Goal: Task Accomplishment & Management: Manage account settings

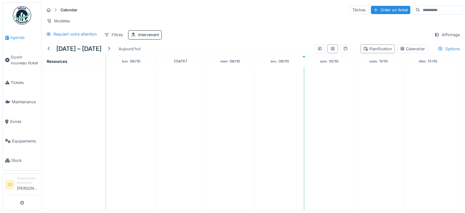
click at [20, 40] on link "Agenda" at bounding box center [22, 38] width 39 height 20
click at [109, 51] on div at bounding box center [108, 49] width 5 height 6
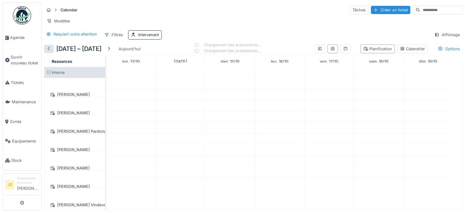
click at [50, 52] on div at bounding box center [49, 49] width 5 height 6
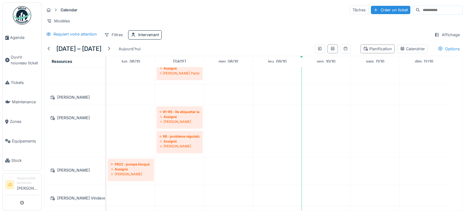
scroll to position [122, 0]
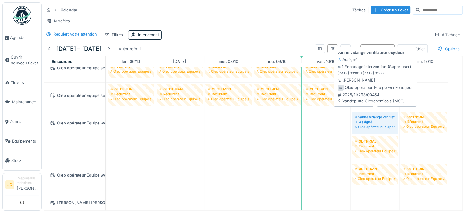
click at [371, 114] on div "vanne vidange ventilateur oxydeur" at bounding box center [375, 116] width 40 height 5
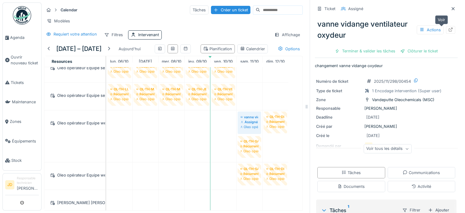
click at [446, 30] on div at bounding box center [450, 30] width 9 height 8
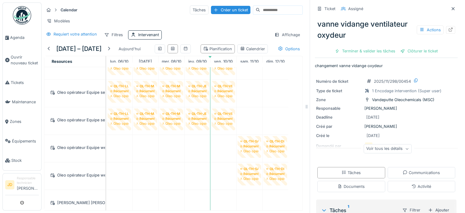
scroll to position [410, 0]
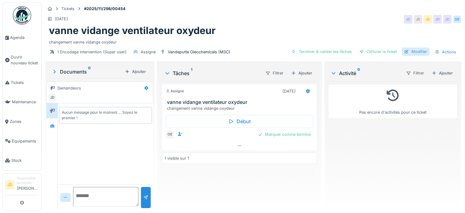
click at [418, 49] on div "Modifier" at bounding box center [416, 51] width 28 height 8
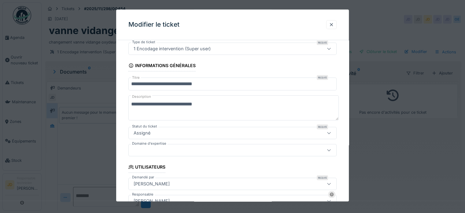
scroll to position [31, 0]
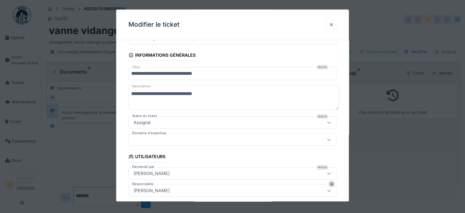
click at [286, 121] on div "Assigné" at bounding box center [219, 122] width 177 height 7
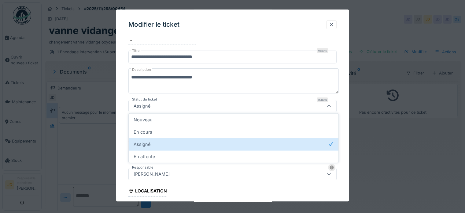
scroll to position [47, 0]
click at [286, 106] on div "Assigné" at bounding box center [219, 105] width 177 height 7
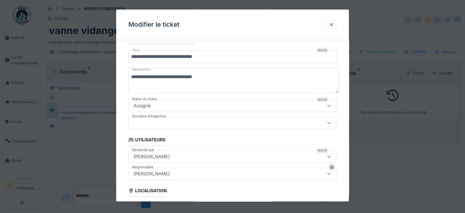
click at [285, 106] on div "Assigné" at bounding box center [219, 105] width 177 height 7
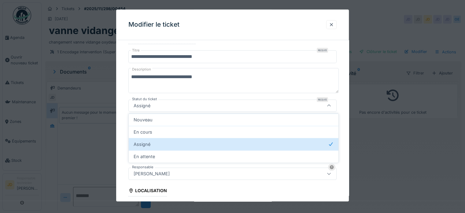
click at [285, 106] on div "Assigné" at bounding box center [219, 105] width 177 height 7
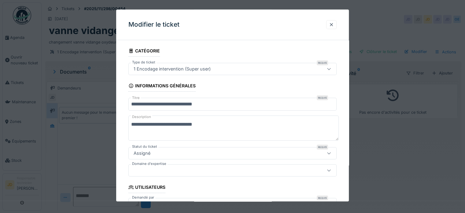
scroll to position [0, 0]
click at [166, 152] on div "Assigné" at bounding box center [219, 153] width 177 height 7
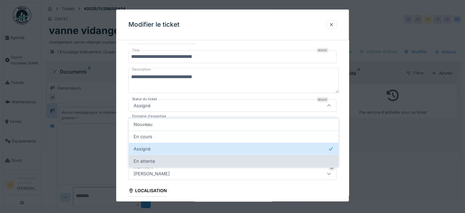
scroll to position [5, 0]
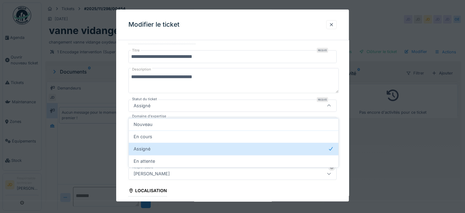
click at [161, 158] on div "En attente" at bounding box center [234, 161] width 200 height 7
type input "*******"
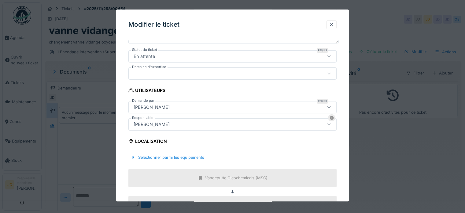
scroll to position [178, 0]
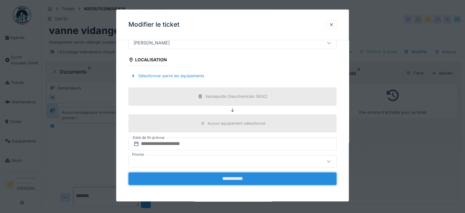
click at [258, 181] on input "**********" at bounding box center [232, 178] width 208 height 13
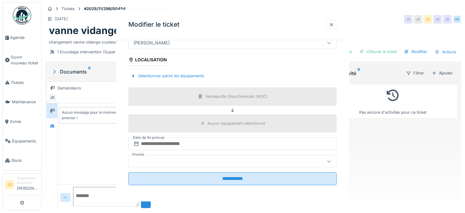
scroll to position [0, 0]
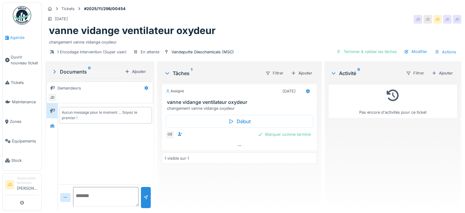
click at [11, 40] on link "Agenda" at bounding box center [22, 38] width 39 height 20
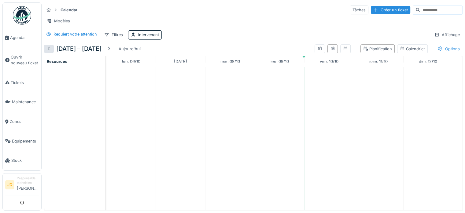
click at [45, 53] on div at bounding box center [49, 49] width 10 height 8
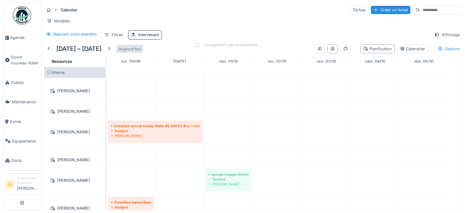
click at [111, 52] on div at bounding box center [108, 49] width 5 height 6
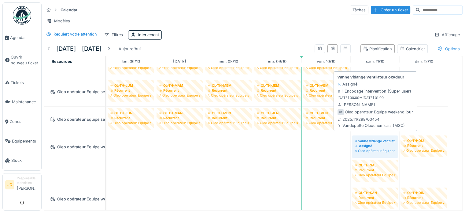
scroll to position [398, 0]
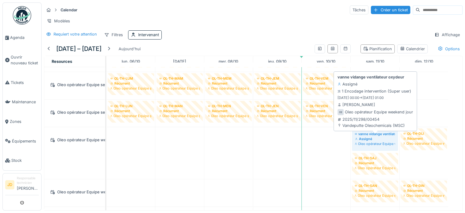
click at [387, 140] on div "Assigné" at bounding box center [375, 138] width 40 height 5
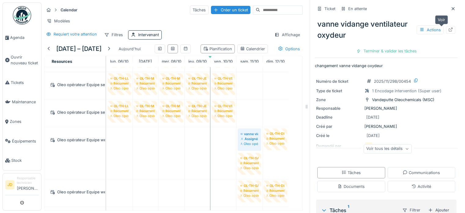
click at [449, 28] on icon at bounding box center [451, 30] width 5 height 4
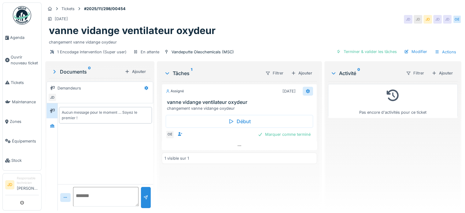
click at [306, 89] on icon at bounding box center [308, 91] width 5 height 4
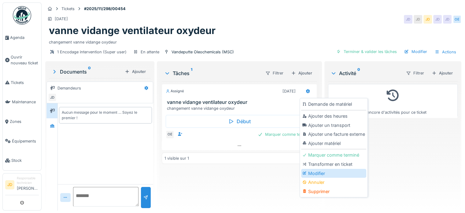
click at [326, 175] on div "Modifier" at bounding box center [333, 173] width 65 height 9
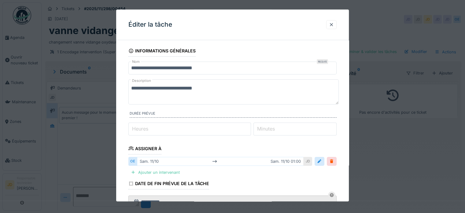
scroll to position [31, 0]
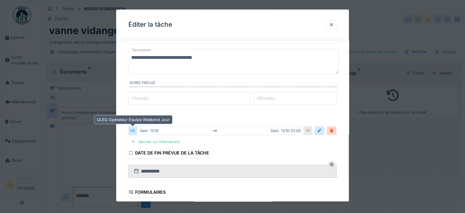
click at [135, 129] on div "OE" at bounding box center [132, 130] width 9 height 9
click at [149, 129] on div "sam. 11/10 sam. 11/10 01:00" at bounding box center [220, 130] width 167 height 9
click at [159, 128] on div "sam. 11/10 sam. 11/10 01:00" at bounding box center [220, 130] width 167 height 9
click at [167, 129] on div "sam. 11/10 sam. 11/10 01:00" at bounding box center [220, 130] width 167 height 9
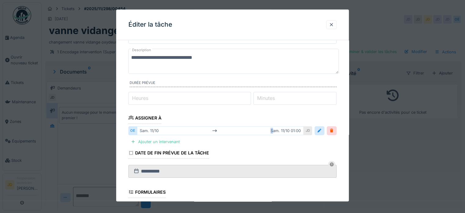
click at [141, 150] on div "Date de fin prévue de la tâche" at bounding box center [168, 153] width 81 height 10
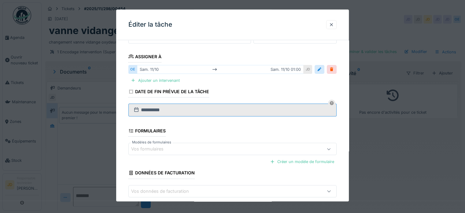
click at [301, 110] on input "**********" at bounding box center [232, 109] width 208 height 13
click at [187, 89] on div "Date de fin prévue de la tâche" at bounding box center [168, 92] width 81 height 10
click at [179, 69] on div "sam. 11/10 sam. 11/10 01:00" at bounding box center [220, 69] width 167 height 9
click at [153, 70] on div "sam. 11/10 sam. 11/10 01:00" at bounding box center [220, 69] width 167 height 9
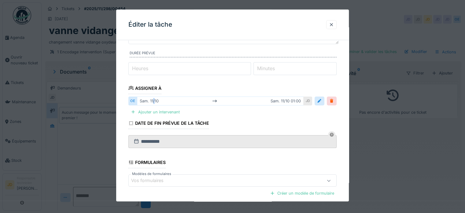
scroll to position [0, 0]
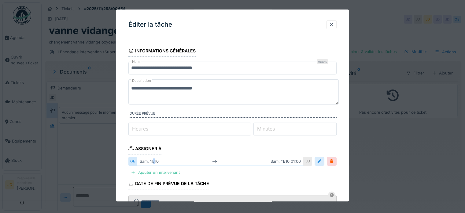
click at [318, 159] on div at bounding box center [320, 161] width 10 height 9
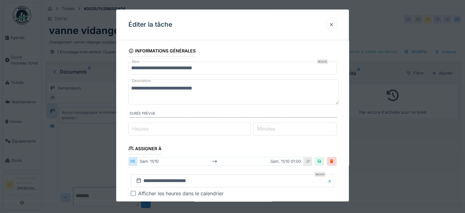
click at [166, 157] on div "sam. 11/10 sam. 11/10 01:00" at bounding box center [220, 161] width 167 height 9
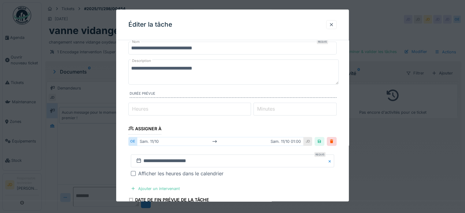
scroll to position [31, 0]
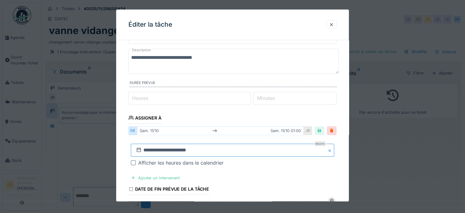
click at [288, 153] on input "**********" at bounding box center [232, 149] width 203 height 13
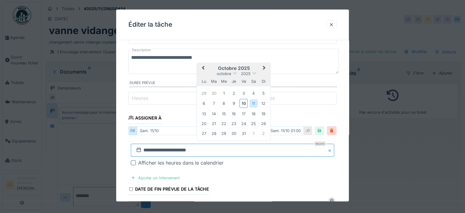
click at [286, 151] on input "**********" at bounding box center [232, 149] width 203 height 13
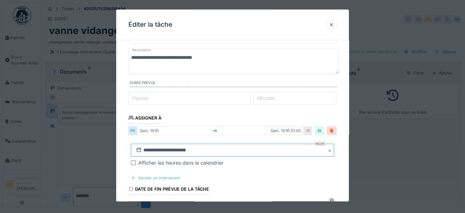
click at [285, 151] on input "**********" at bounding box center [232, 149] width 203 height 13
click at [147, 143] on input "**********" at bounding box center [232, 149] width 203 height 13
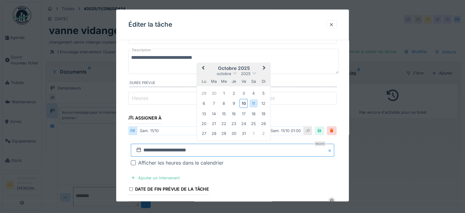
click at [227, 155] on input "**********" at bounding box center [232, 149] width 203 height 13
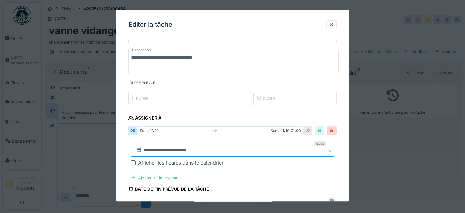
click at [227, 153] on input "**********" at bounding box center [232, 149] width 203 height 13
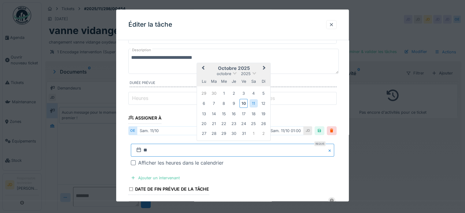
type input "*"
click at [265, 68] on span "Next Month" at bounding box center [265, 68] width 0 height 7
click at [202, 68] on button "Previous Month" at bounding box center [203, 69] width 10 height 10
click at [252, 123] on div "25" at bounding box center [254, 123] width 8 height 8
click at [309, 108] on fieldset "**********" at bounding box center [232, 165] width 208 height 303
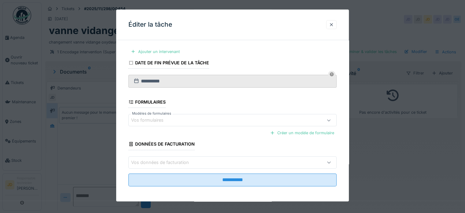
scroll to position [158, 0]
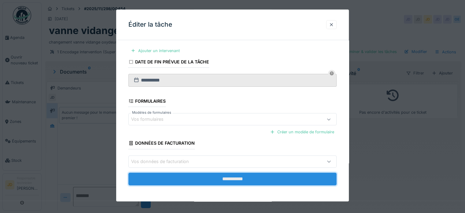
click at [274, 180] on input "**********" at bounding box center [232, 178] width 208 height 13
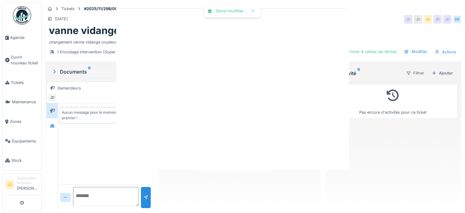
scroll to position [0, 0]
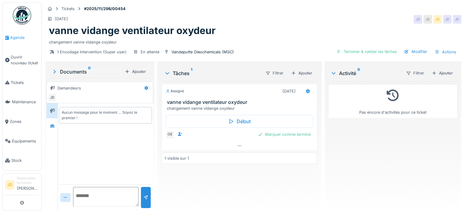
click at [17, 38] on span "Agenda" at bounding box center [24, 38] width 29 height 6
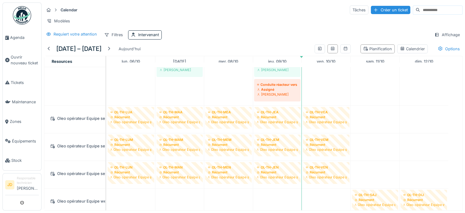
scroll to position [396, 0]
click at [225, 19] on div "Modèles" at bounding box center [253, 21] width 419 height 9
click at [50, 52] on div at bounding box center [49, 49] width 5 height 6
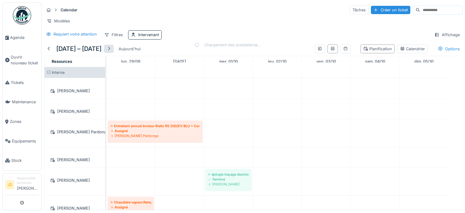
click at [114, 51] on div at bounding box center [109, 49] width 10 height 8
